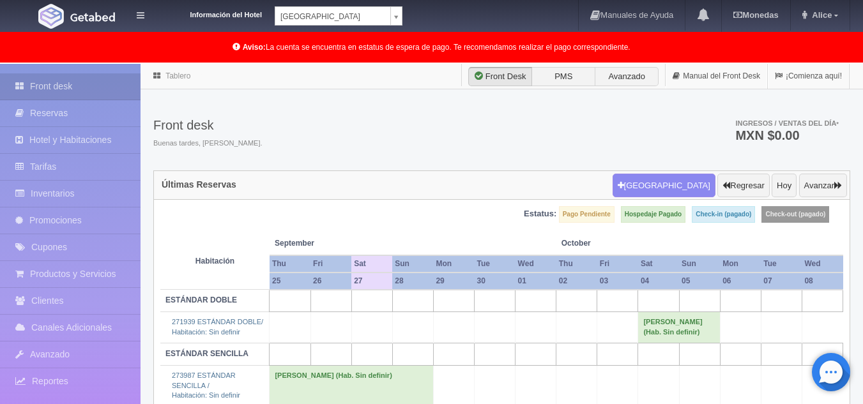
scroll to position [65, 0]
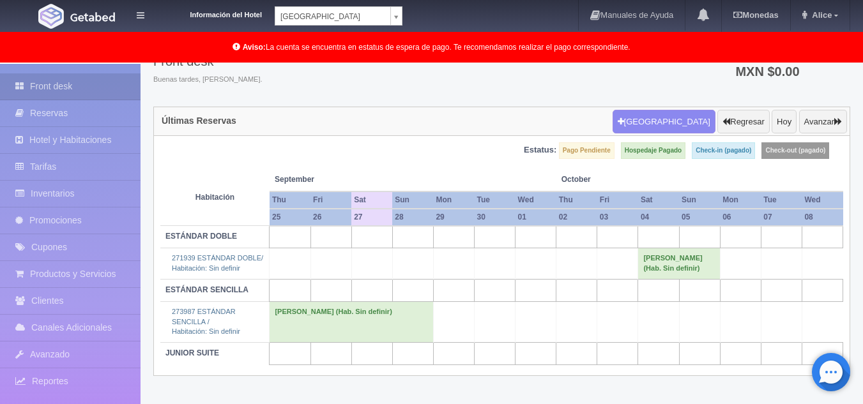
scroll to position [65, 0]
click at [392, 17] on body "Información del Hotel Hotel Plaza Colonial Hotel Plaza Campeche Hotel Plaza Col…" at bounding box center [431, 202] width 863 height 406
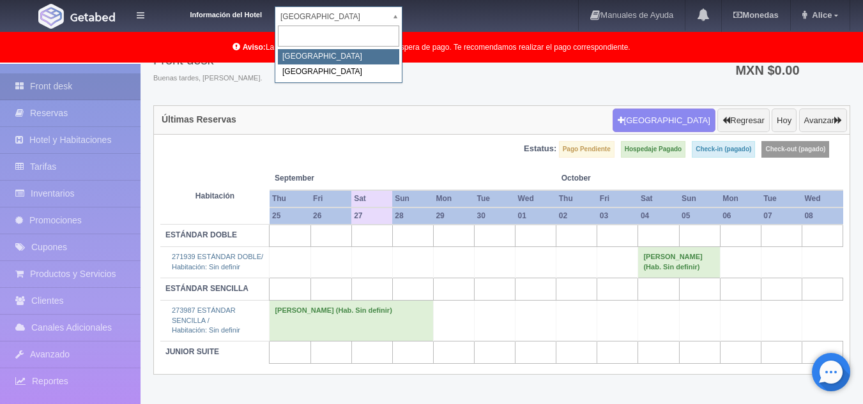
select select "342"
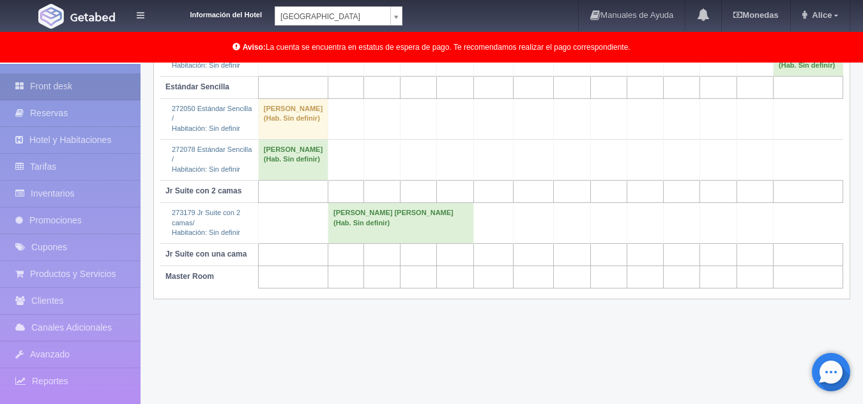
scroll to position [331, 0]
